Goal: Task Accomplishment & Management: Manage account settings

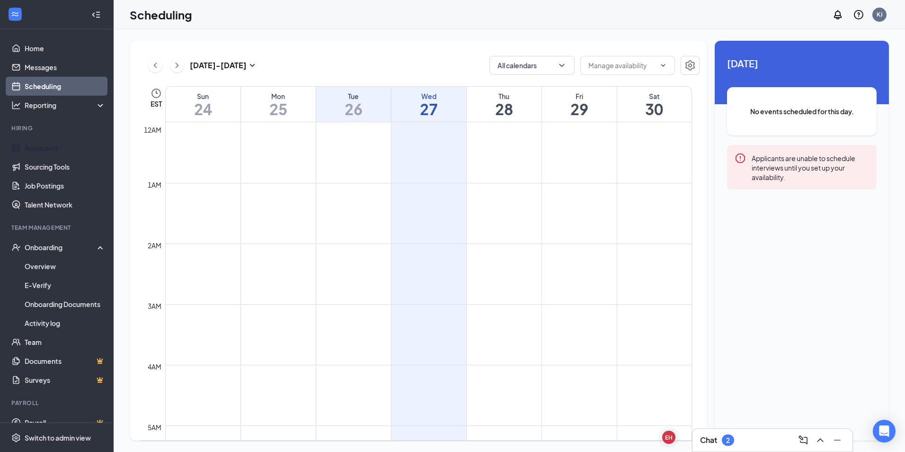
click at [39, 148] on link "Applicants" at bounding box center [65, 147] width 81 height 19
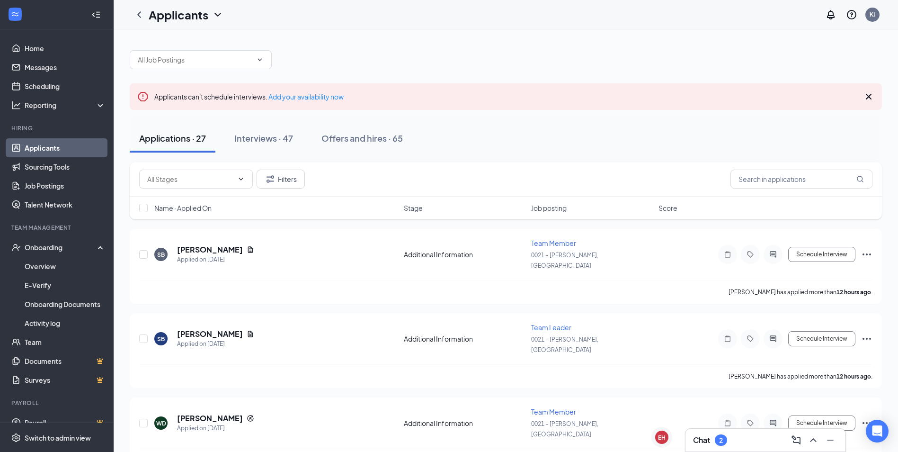
click at [761, 448] on div "Chat 2" at bounding box center [765, 439] width 160 height 23
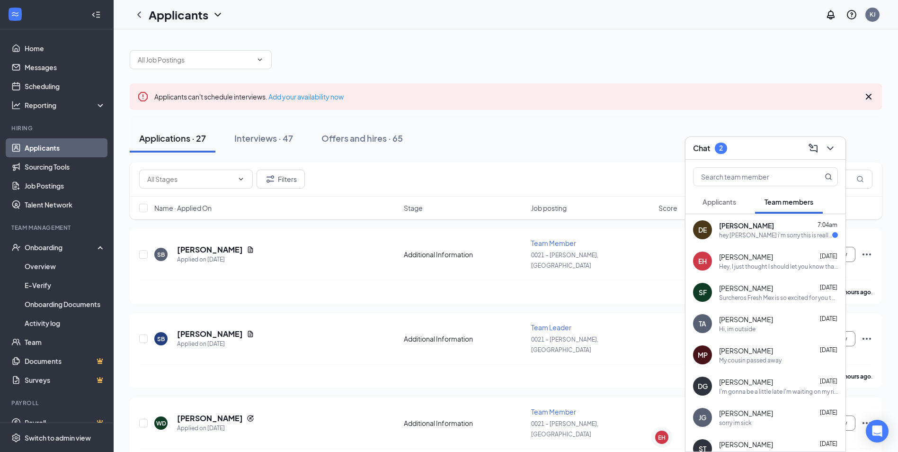
click at [736, 234] on div "hey [PERSON_NAME] i'm sorry this is really late notice but i need off [DATE] be…" at bounding box center [775, 235] width 113 height 8
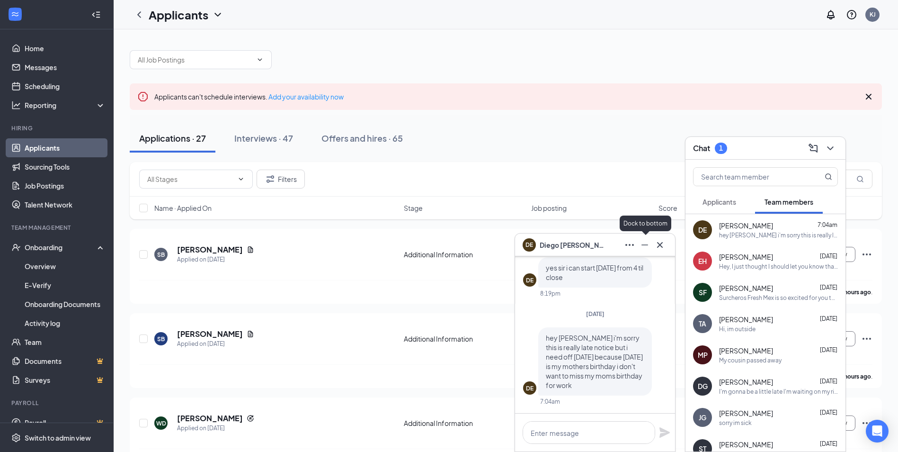
click at [646, 247] on icon "Minimize" at bounding box center [644, 244] width 11 height 11
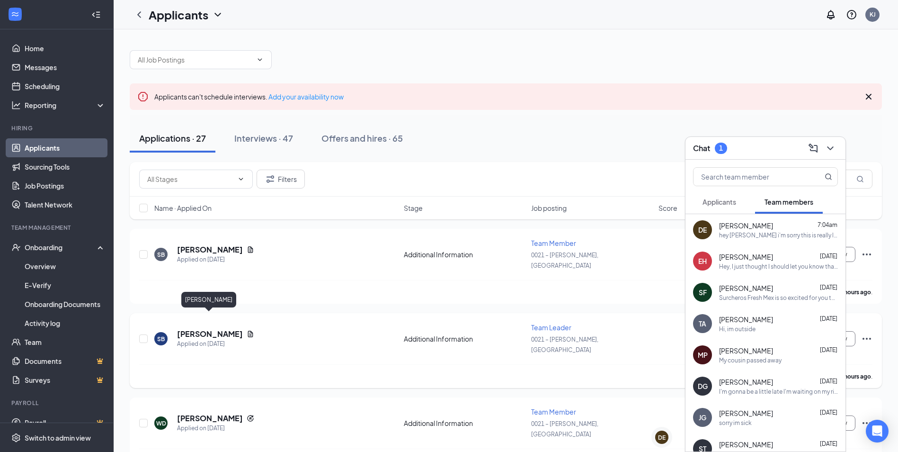
click at [211, 329] on h5 "[PERSON_NAME]" at bounding box center [210, 334] width 66 height 10
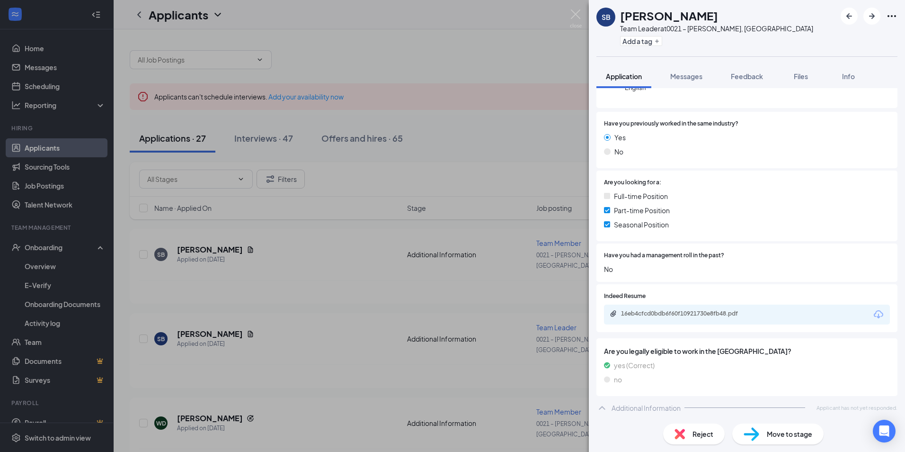
scroll to position [143, 0]
click at [210, 243] on div "SB [PERSON_NAME] Team Leader at 0021 – [PERSON_NAME], [GEOGRAPHIC_DATA] Add a t…" at bounding box center [452, 226] width 905 height 452
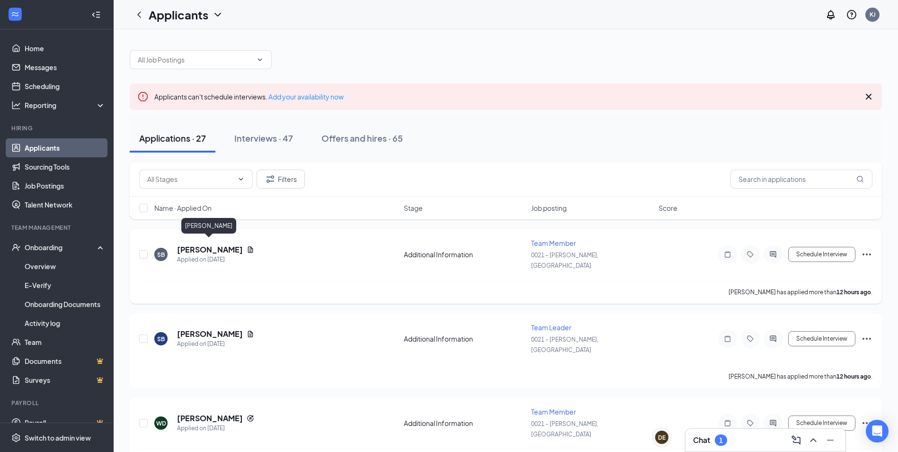
click at [197, 247] on h5 "[PERSON_NAME]" at bounding box center [210, 249] width 66 height 10
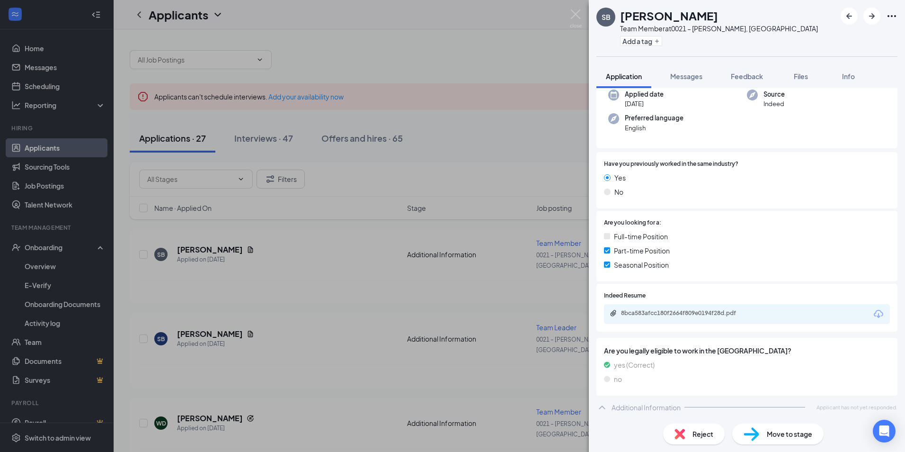
scroll to position [103, 0]
click at [645, 309] on div "8bca583afcc180f2664f809e0194f28d.pdf" at bounding box center [687, 312] width 133 height 8
click at [269, 143] on div "SB [PERSON_NAME] Team Member at 0021 – [PERSON_NAME], [GEOGRAPHIC_DATA] Add a t…" at bounding box center [452, 226] width 905 height 452
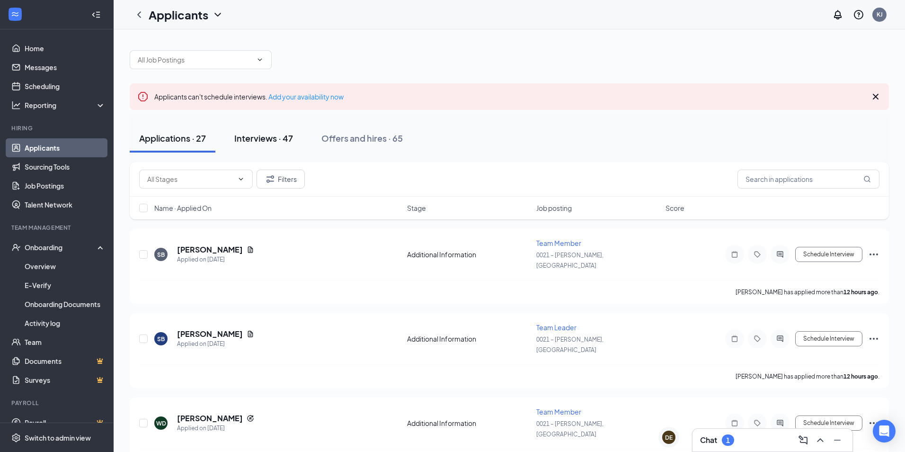
click at [269, 138] on div "Interviews · 47" at bounding box center [263, 138] width 59 height 12
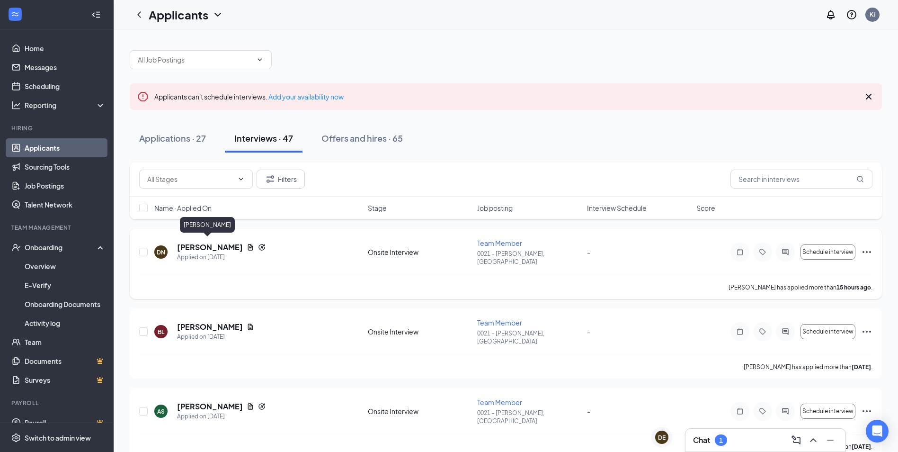
click at [199, 242] on h5 "[PERSON_NAME]" at bounding box center [210, 247] width 66 height 10
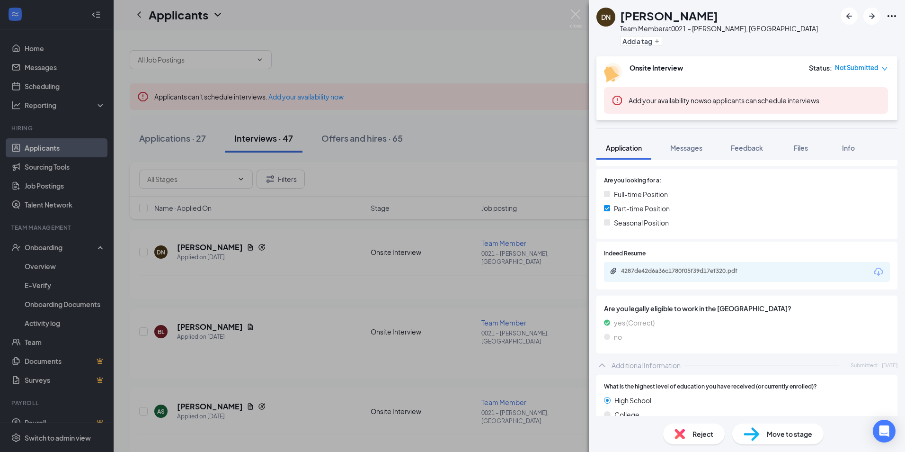
scroll to position [237, 0]
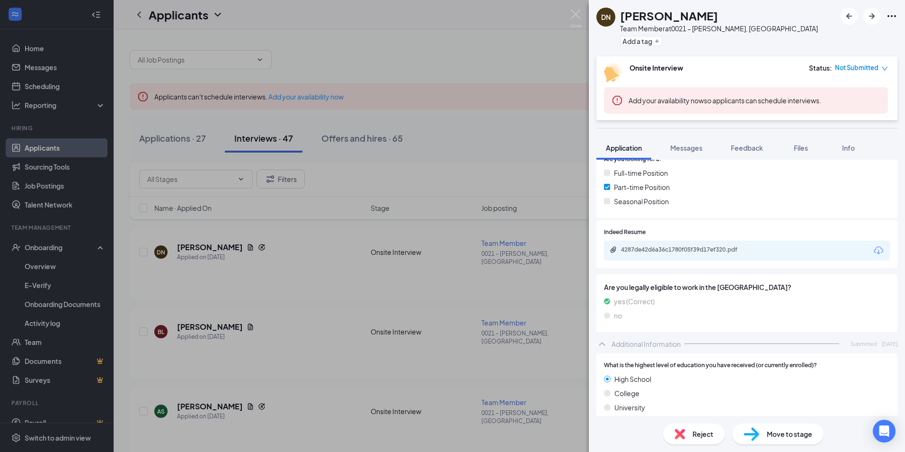
click at [697, 244] on div "4287de42d6a36c1780f05f39d17ef320.pdf" at bounding box center [747, 250] width 286 height 20
click at [695, 247] on div "4287de42d6a36c1780f05f39d17ef320.pdf" at bounding box center [687, 250] width 133 height 8
click at [799, 148] on span "Files" at bounding box center [801, 147] width 14 height 9
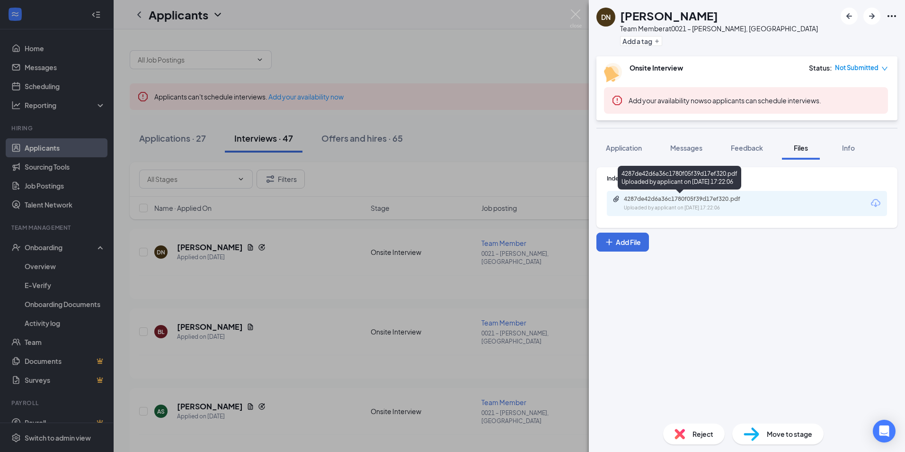
click at [649, 200] on div "4287de42d6a36c1780f05f39d17ef320.pdf" at bounding box center [690, 199] width 133 height 8
